Goal: Information Seeking & Learning: Learn about a topic

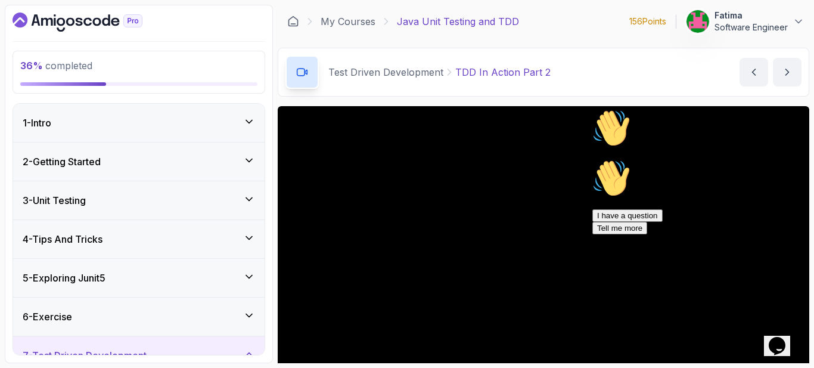
scroll to position [125, 0]
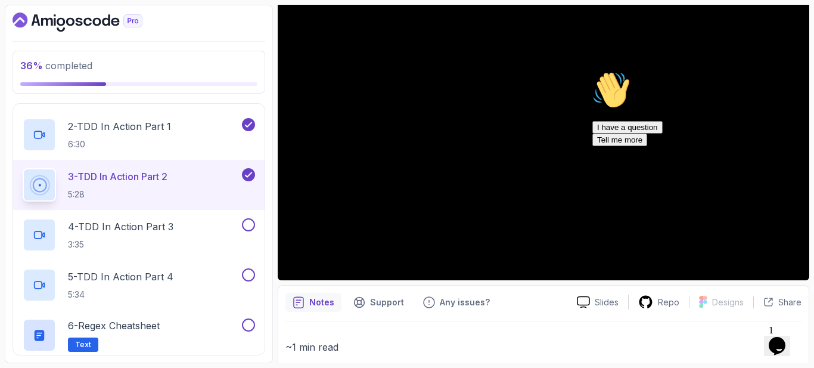
click at [592, 71] on icon "Chat attention grabber" at bounding box center [592, 71] width 0 height 0
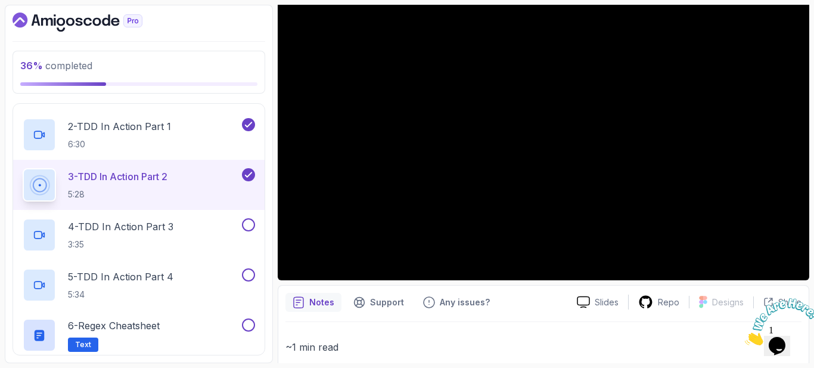
click at [745, 337] on icon "Close" at bounding box center [745, 342] width 0 height 10
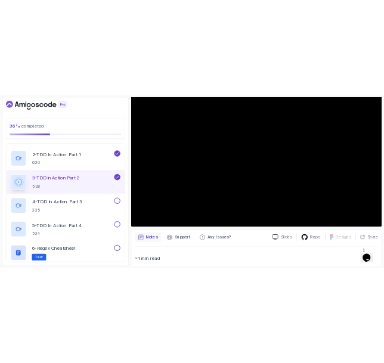
scroll to position [66, 0]
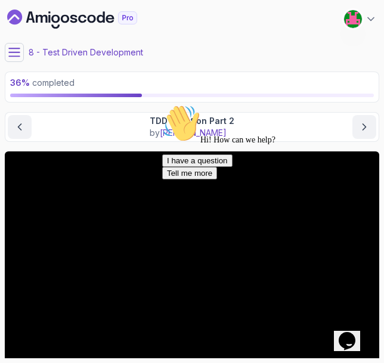
click at [199, 145] on div "Hi! How can we help?" at bounding box center [269, 124] width 214 height 41
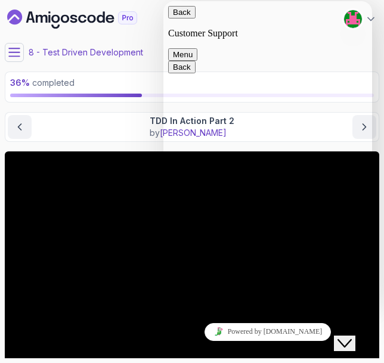
click at [355, 335] on button "Close Chat This icon closes the chat window." at bounding box center [344, 342] width 21 height 15
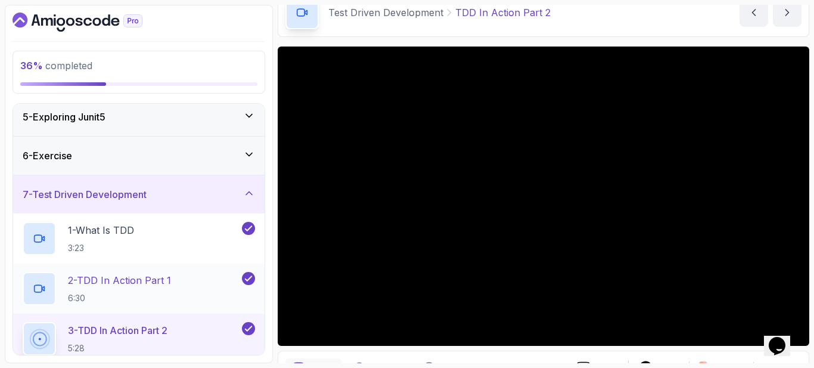
scroll to position [179, 0]
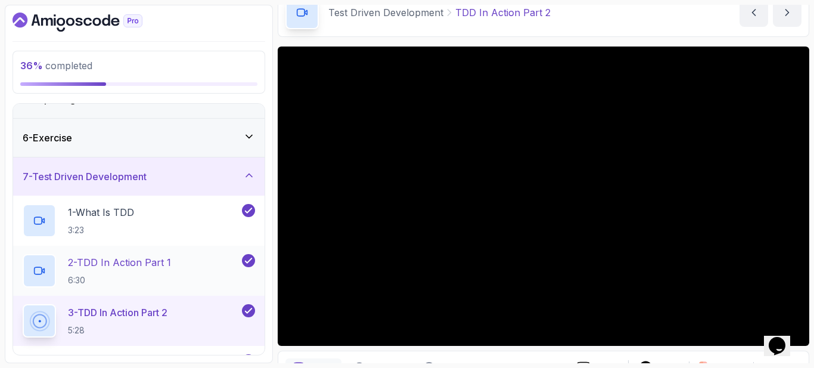
click at [196, 263] on div "2 - TDD In Action Part 1 6:30" at bounding box center [131, 270] width 217 height 33
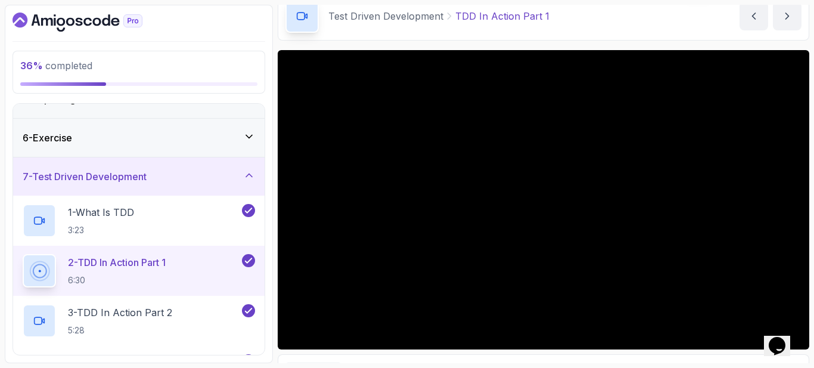
scroll to position [60, 0]
